Goal: Find specific page/section: Find specific page/section

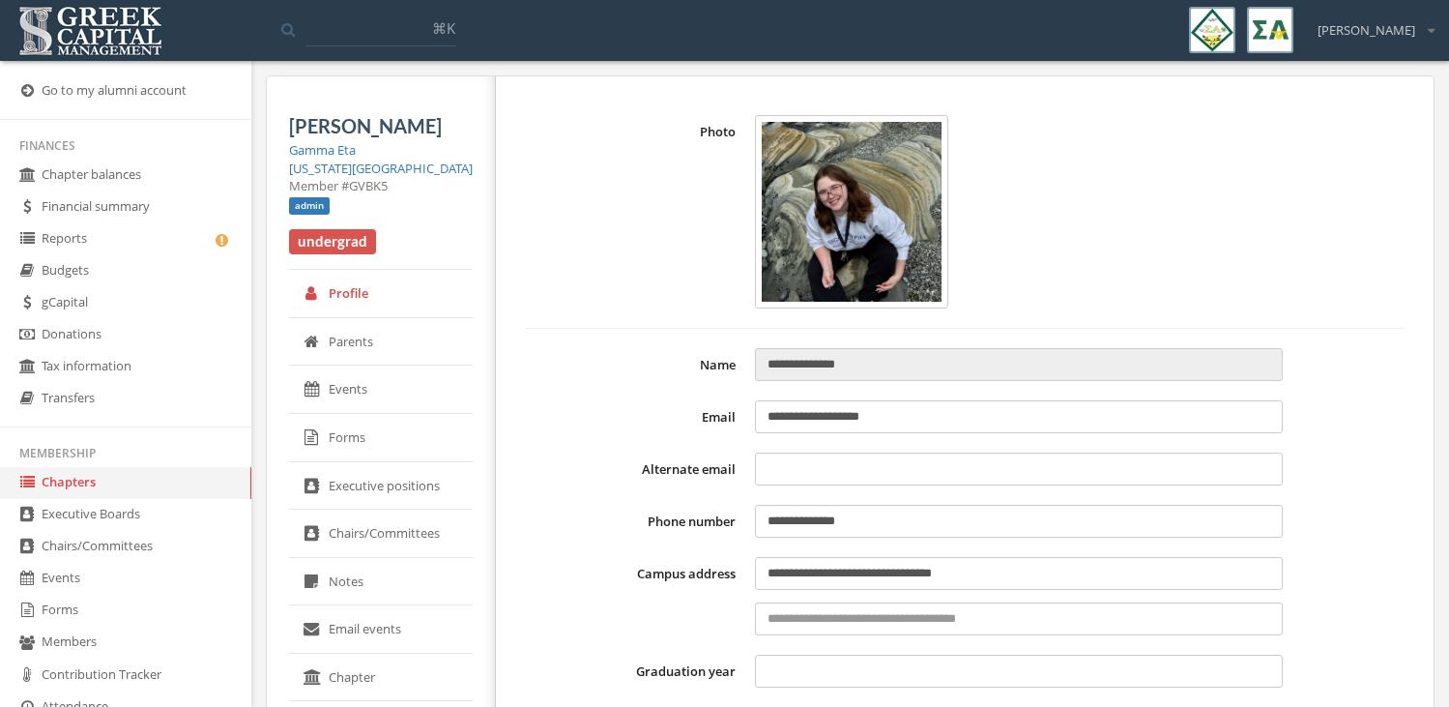
select select "******"
click at [139, 232] on link "Reports" at bounding box center [125, 239] width 251 height 32
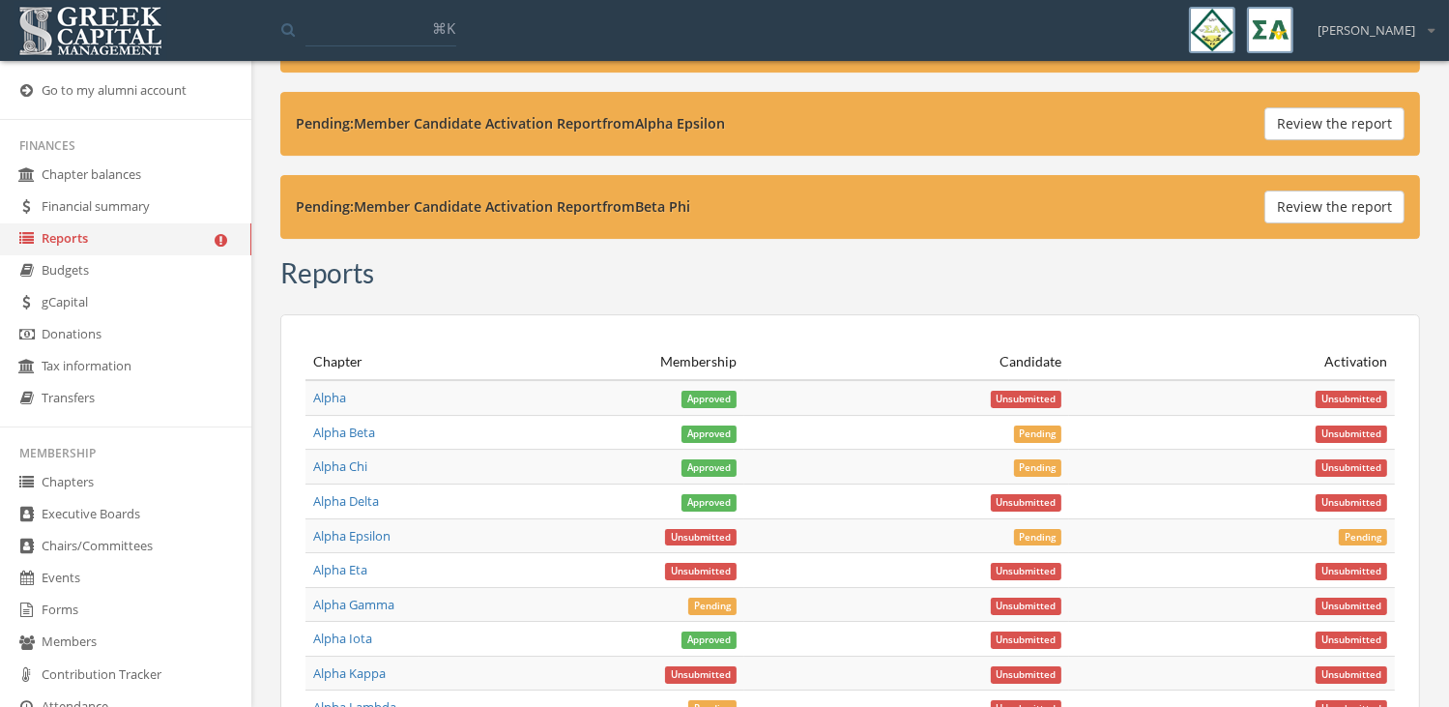
scroll to position [6396, 0]
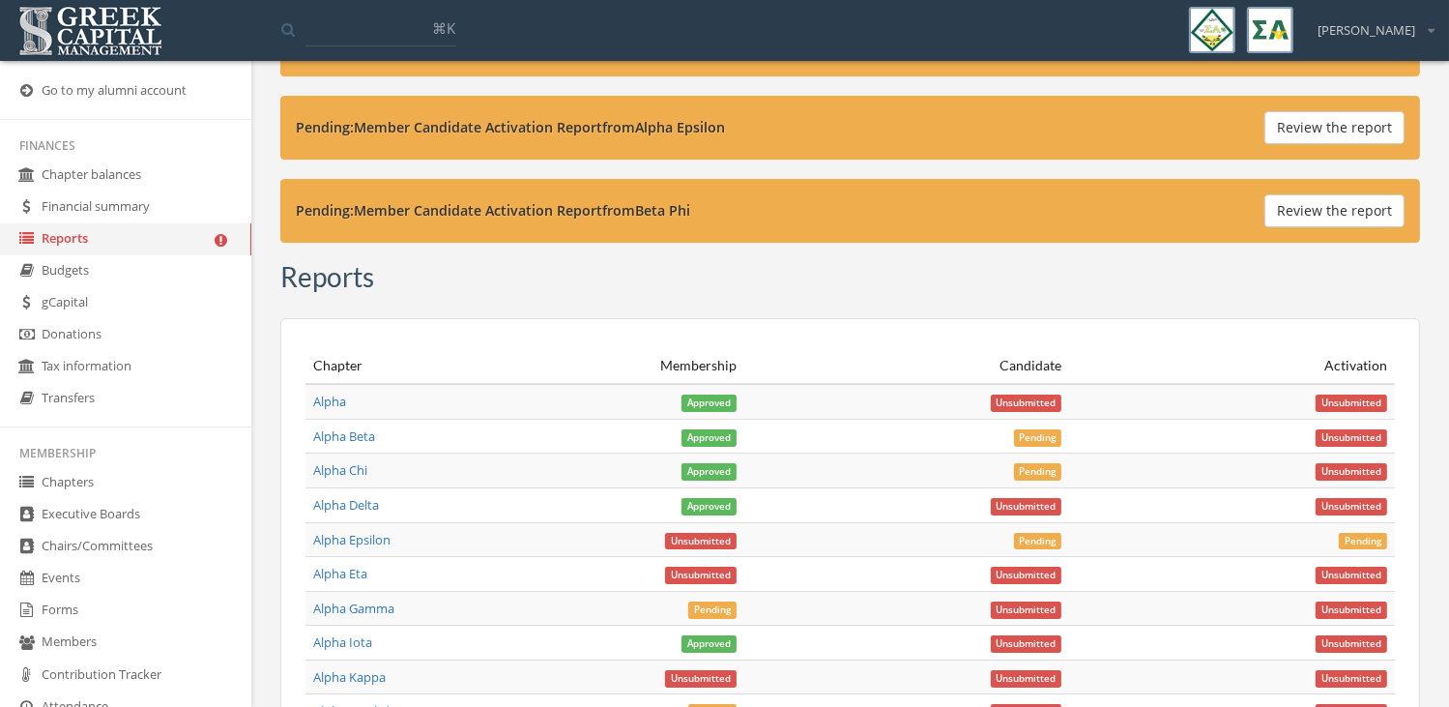
click at [384, 201] on strong "Pending: Member Candidate Activation Report from Beta Phi" at bounding box center [493, 210] width 394 height 18
drag, startPoint x: 384, startPoint y: 145, endPoint x: 512, endPoint y: 219, distance: 148.6
click at [512, 262] on div "Reports" at bounding box center [850, 281] width 1140 height 38
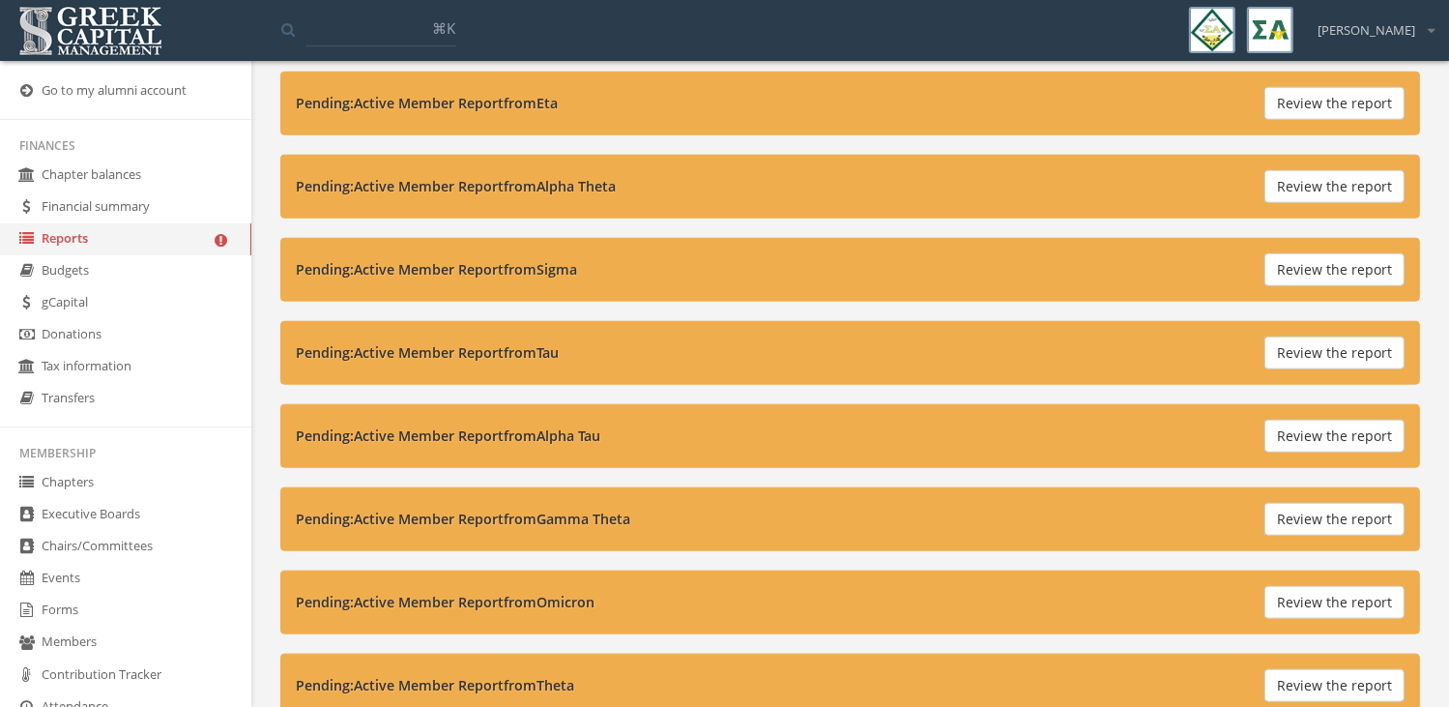
scroll to position [2046, 0]
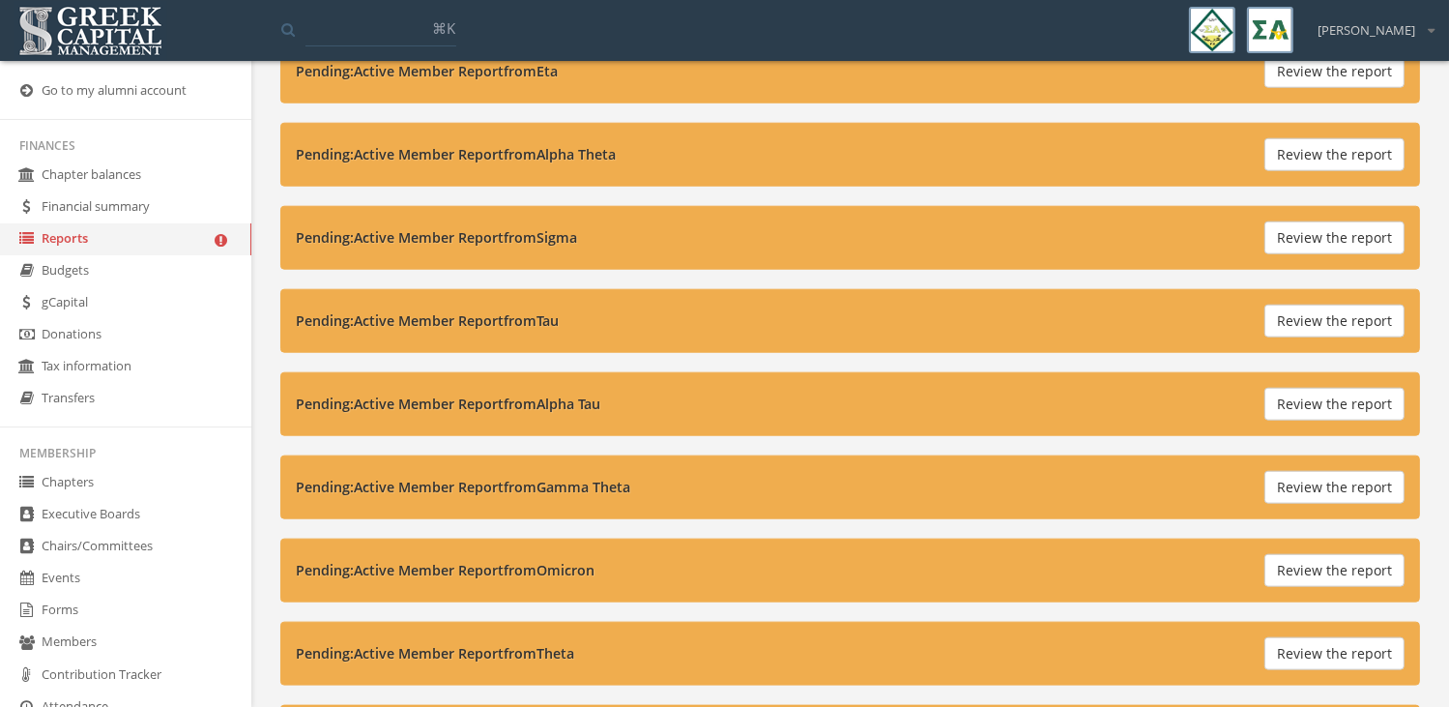
click at [121, 489] on link "Chapters" at bounding box center [125, 483] width 251 height 32
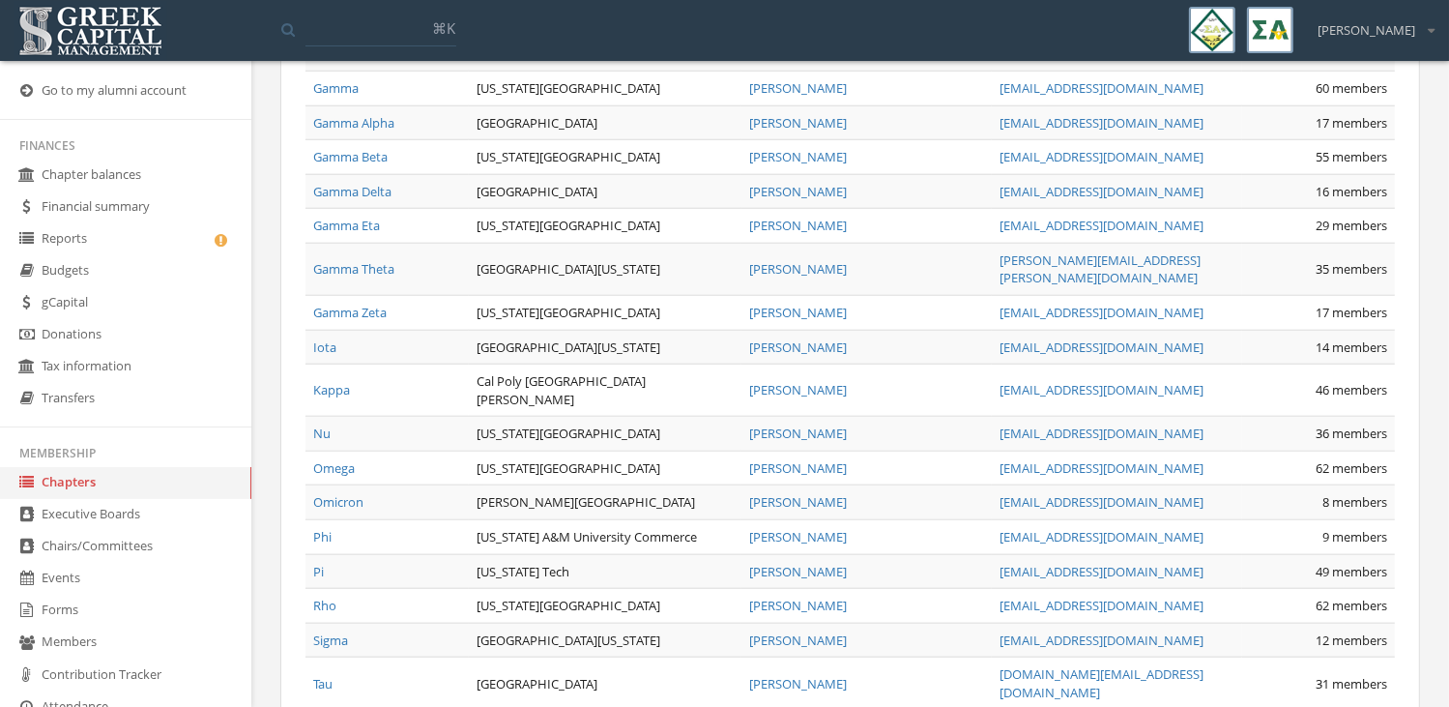
scroll to position [1921, 0]
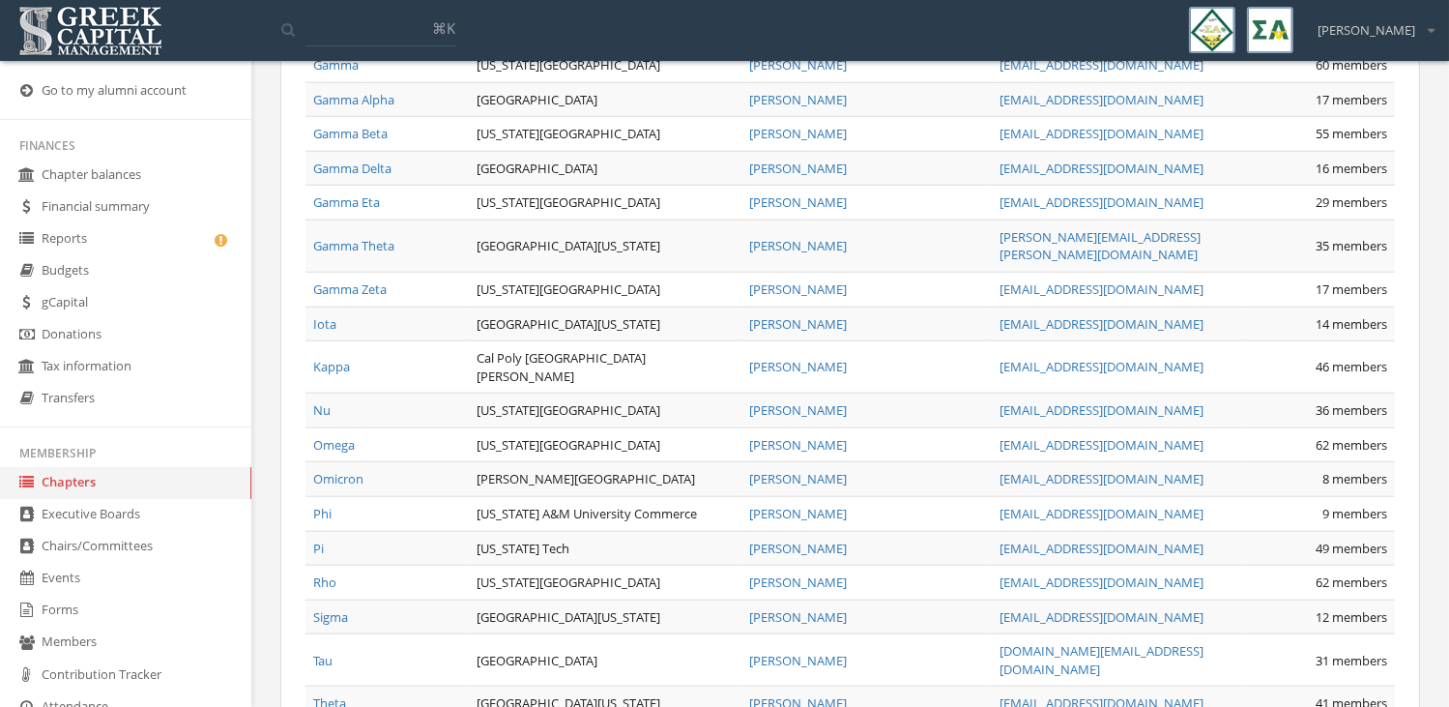
click at [367, 193] on link "Gamma Eta" at bounding box center [346, 201] width 67 height 17
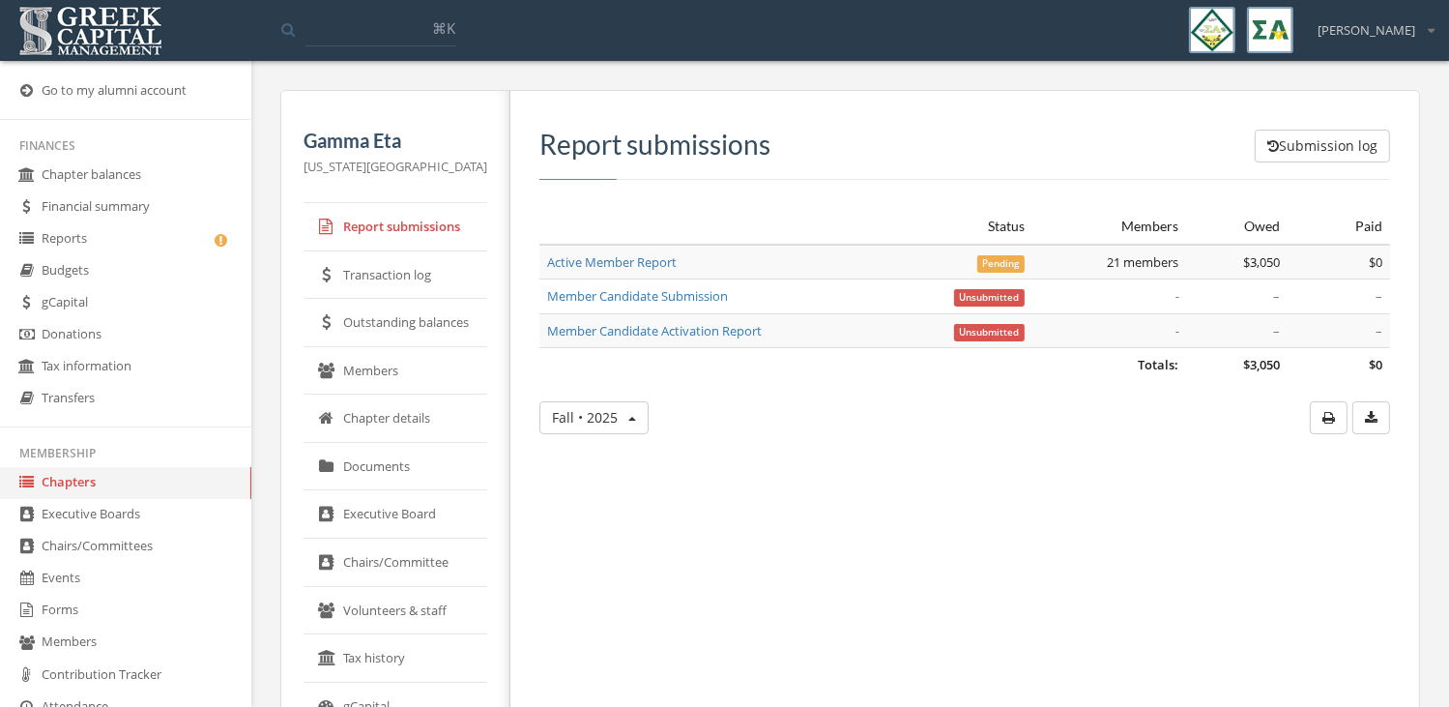
click at [597, 297] on link "Member Candidate Submission" at bounding box center [637, 295] width 181 height 17
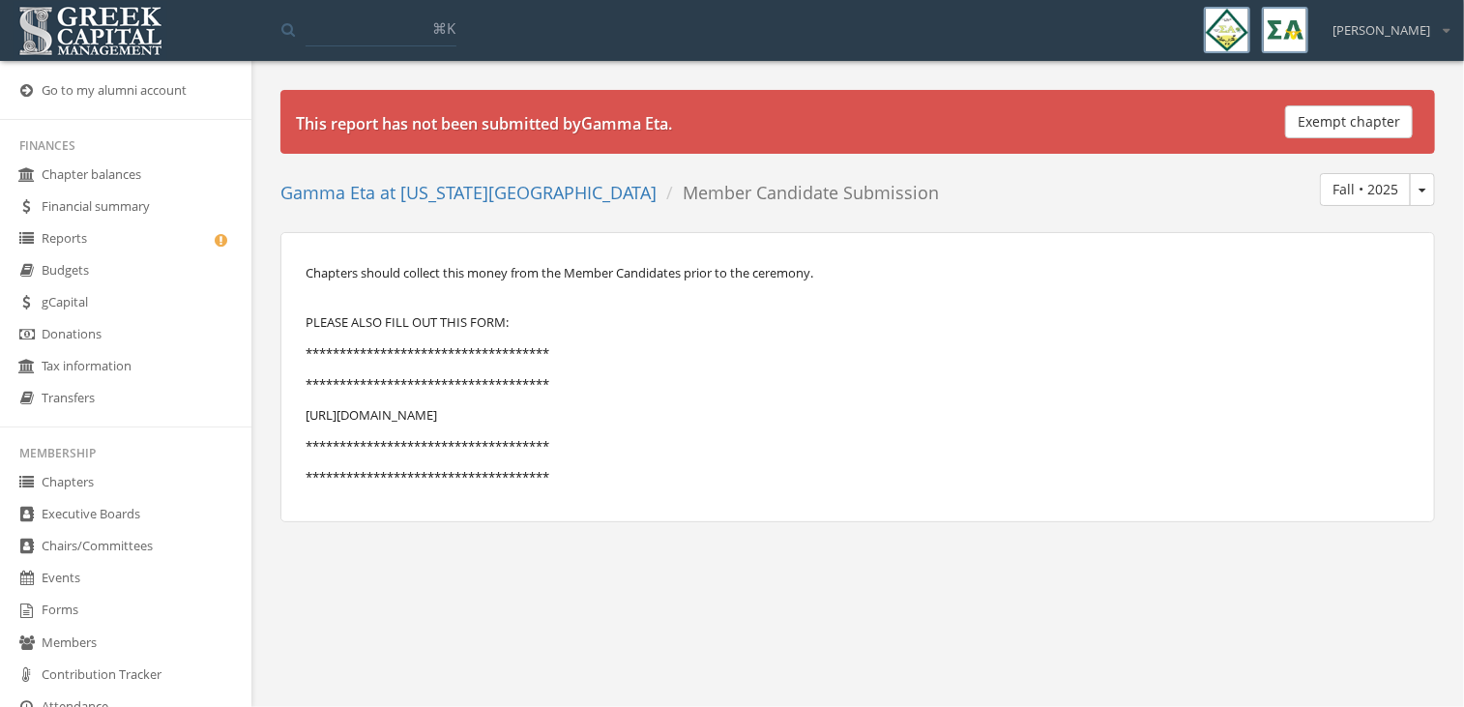
click at [120, 487] on link "Chapters" at bounding box center [125, 483] width 251 height 32
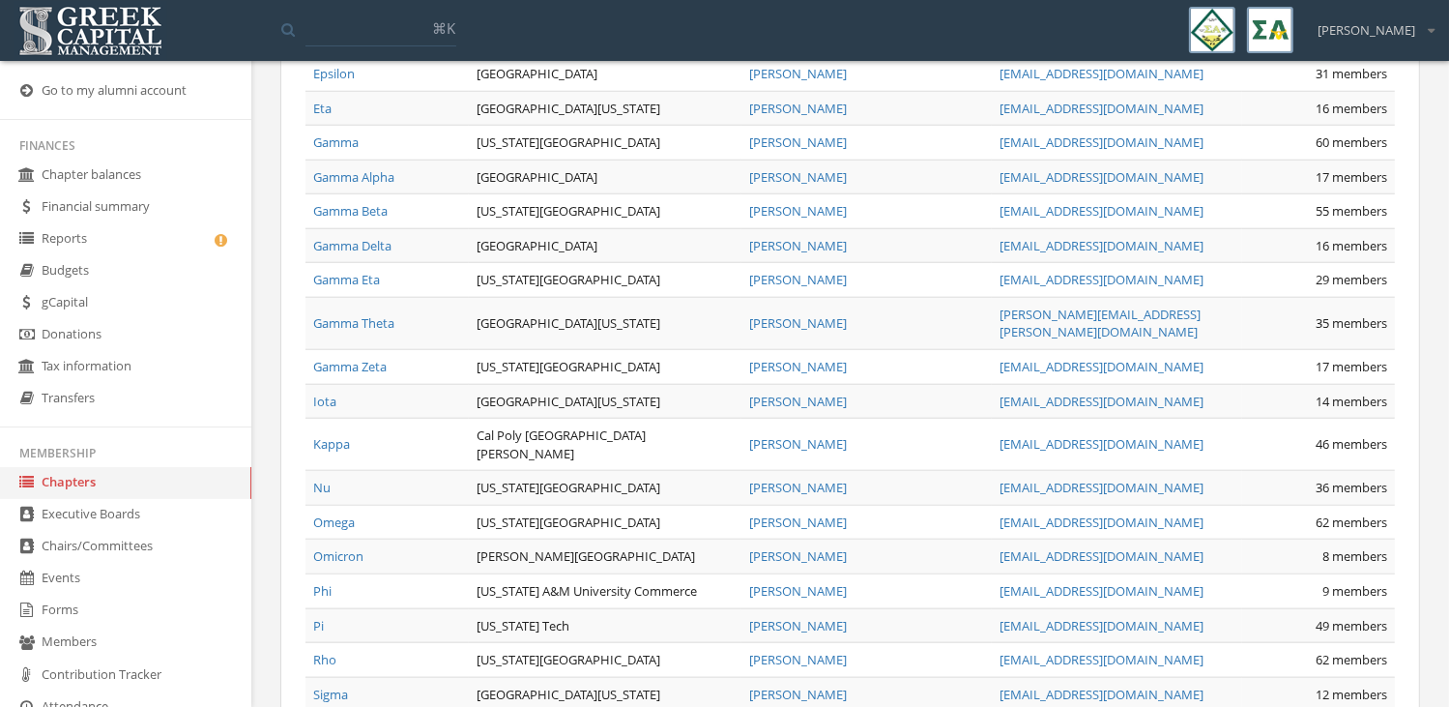
scroll to position [1841, 0]
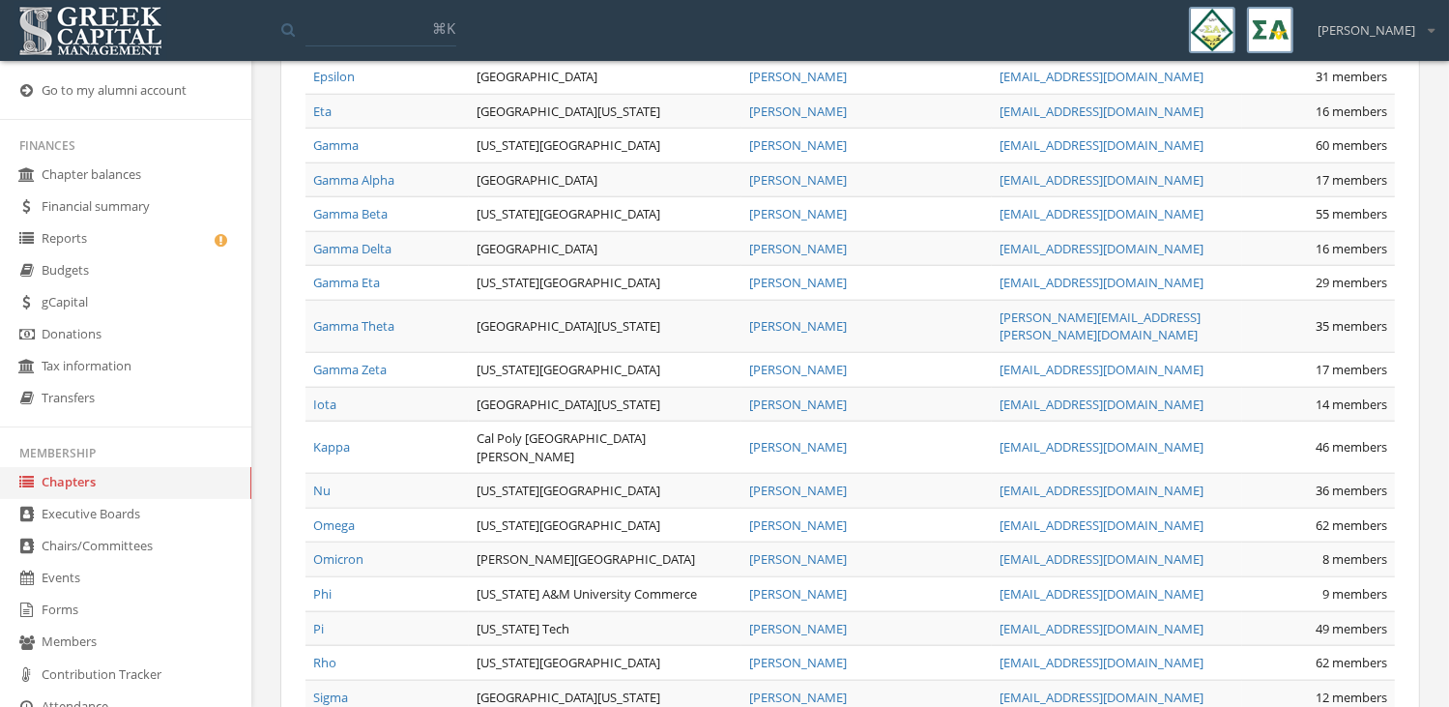
click at [366, 274] on link "Gamma Eta" at bounding box center [346, 282] width 67 height 17
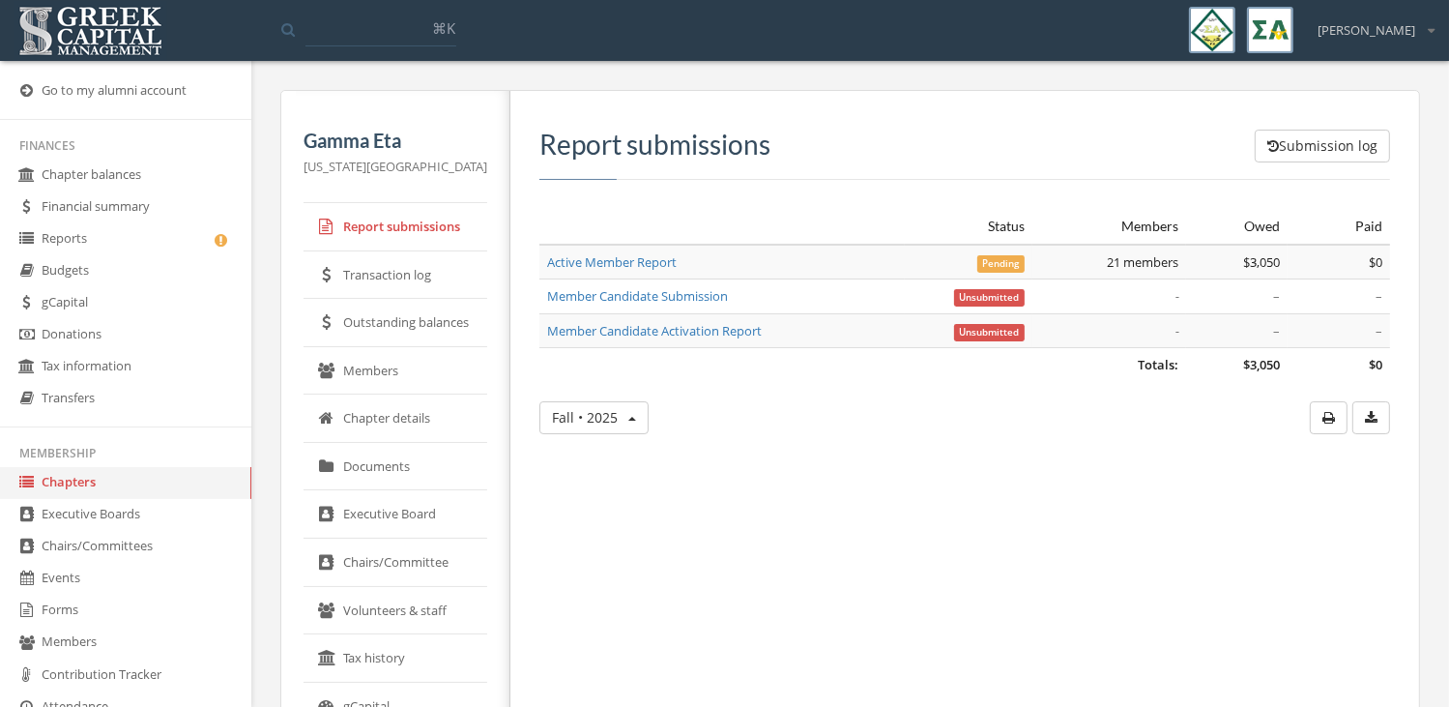
click at [395, 370] on link "Members" at bounding box center [396, 371] width 184 height 48
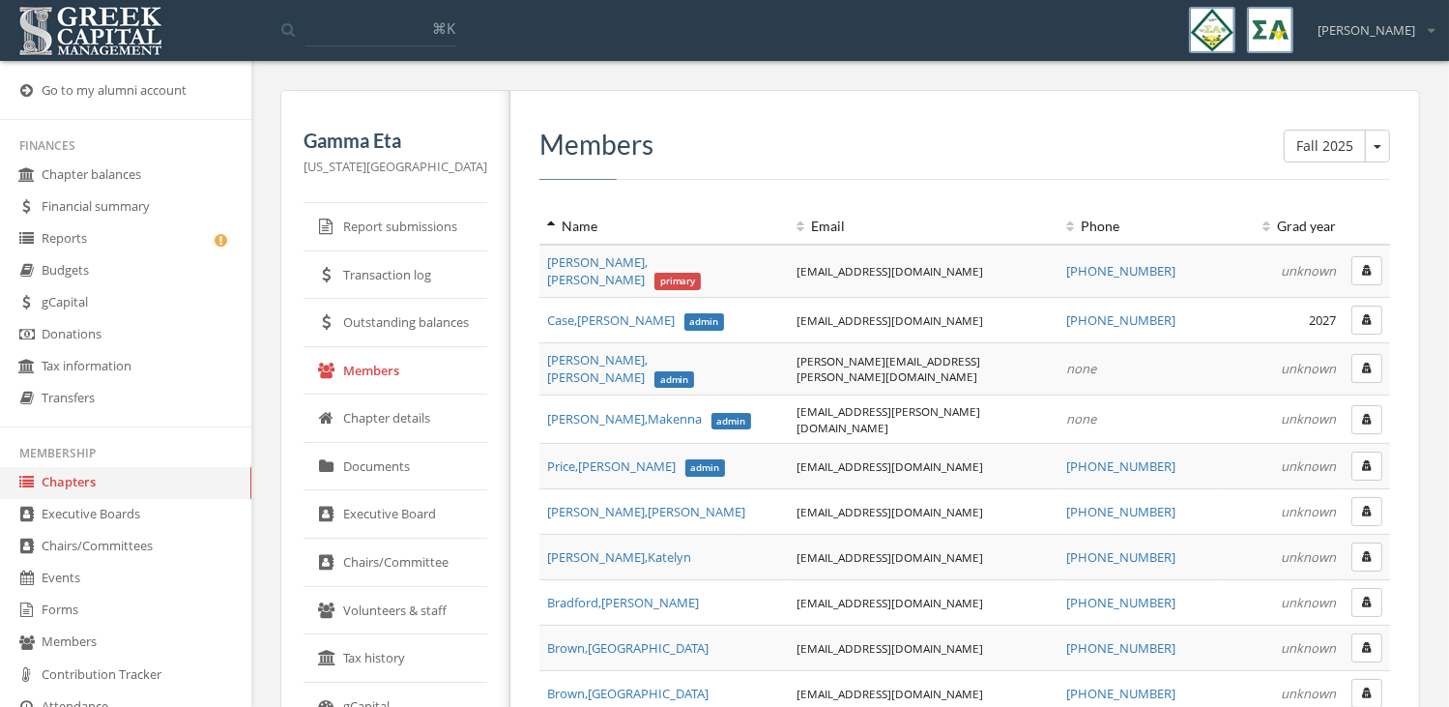
click at [1369, 460] on icon "button" at bounding box center [1367, 466] width 10 height 12
